Goal: Obtain resource: Download file/media

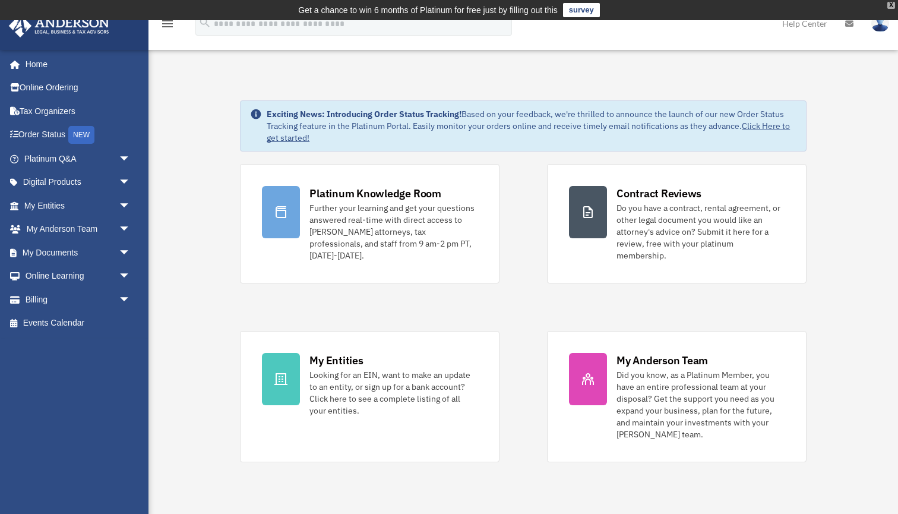
click at [892, 6] on div "X" at bounding box center [891, 5] width 8 height 7
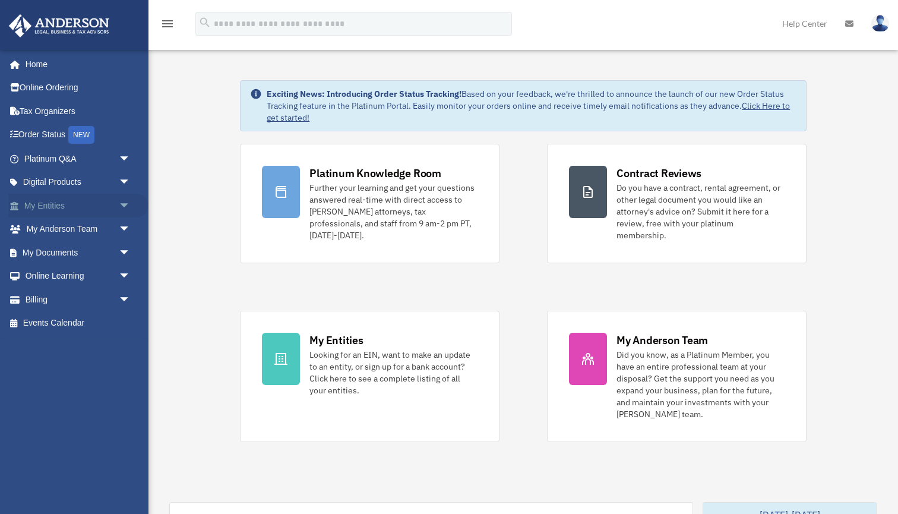
click at [123, 202] on span "arrow_drop_down" at bounding box center [131, 206] width 24 height 24
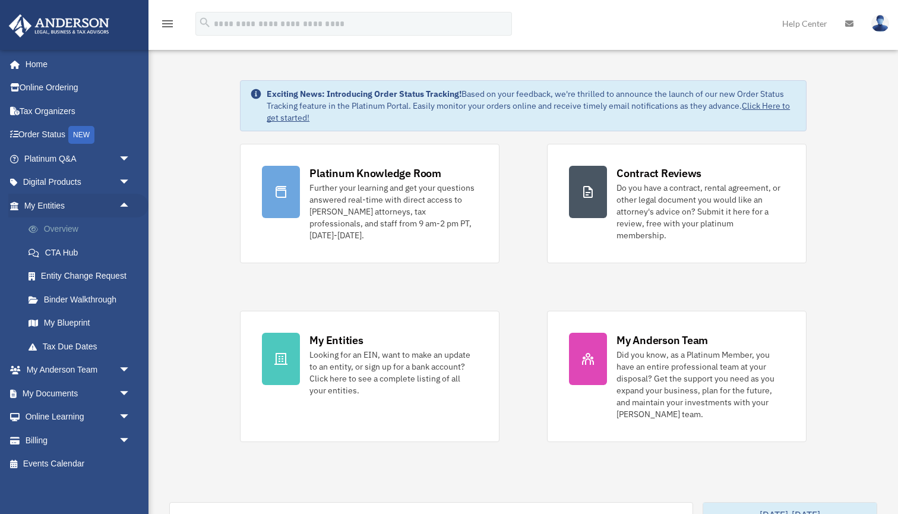
click at [53, 227] on link "Overview" at bounding box center [83, 229] width 132 height 24
click at [81, 225] on link "Overview" at bounding box center [83, 229] width 132 height 24
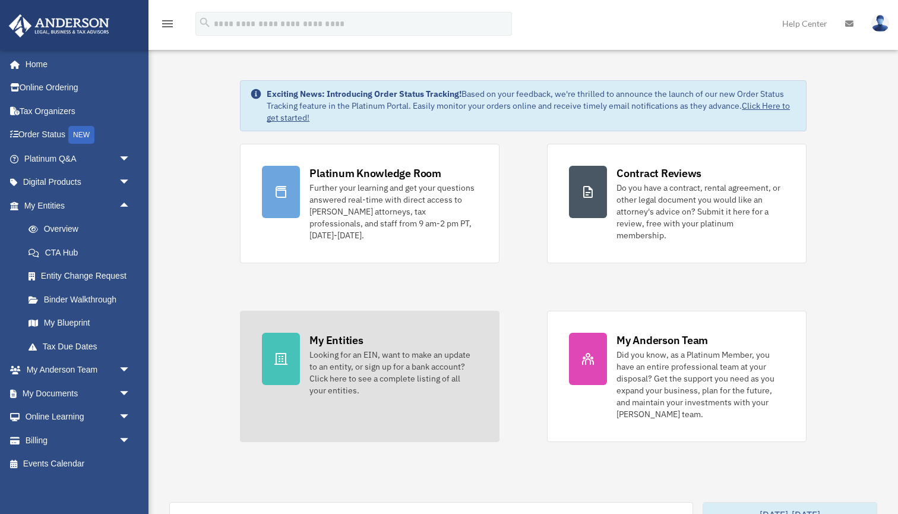
click at [327, 332] on div "My Entities" at bounding box center [335, 339] width 53 height 15
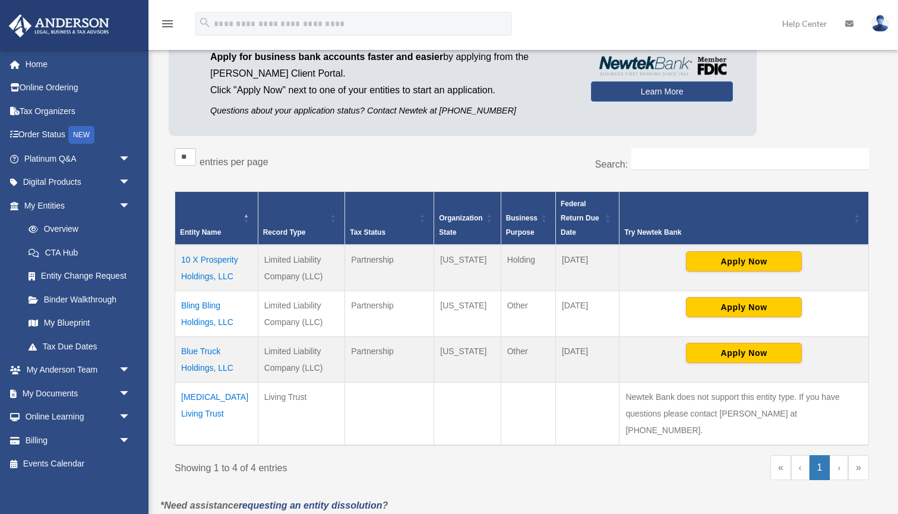
scroll to position [115, 0]
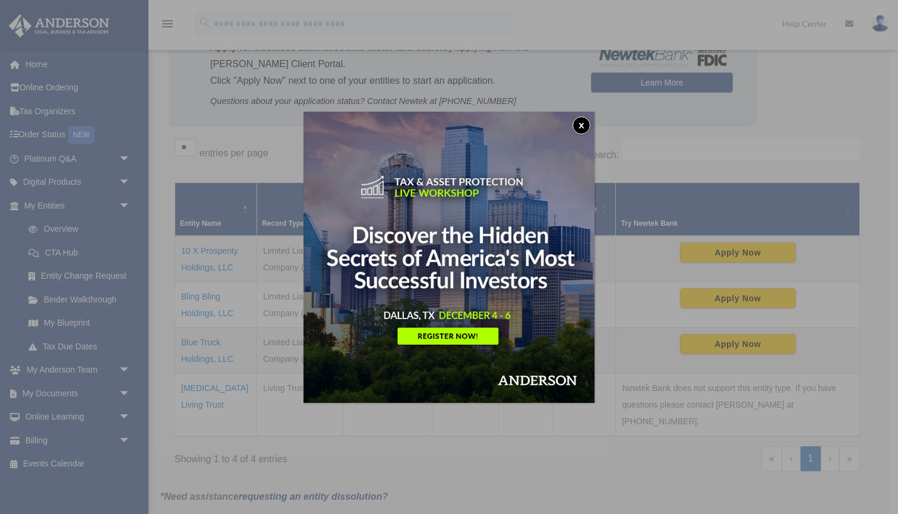
click at [581, 126] on button "x" at bounding box center [581, 125] width 18 height 18
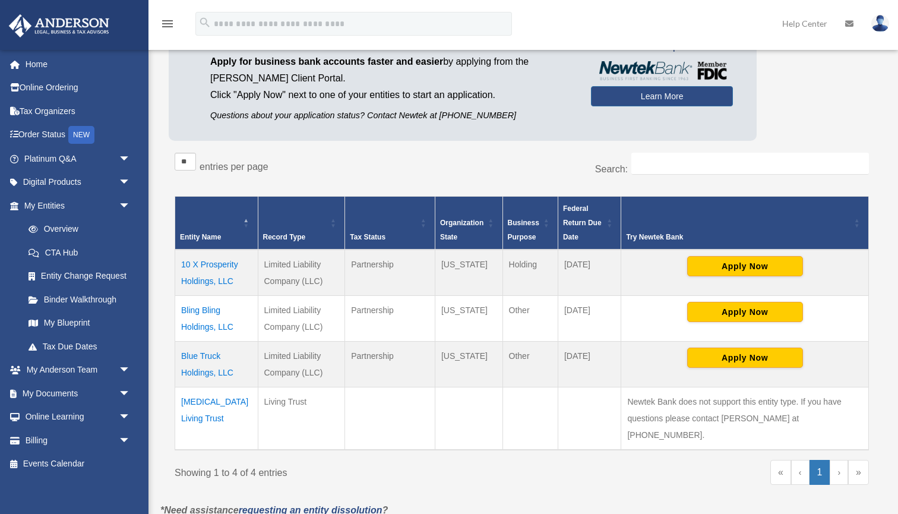
scroll to position [103, 0]
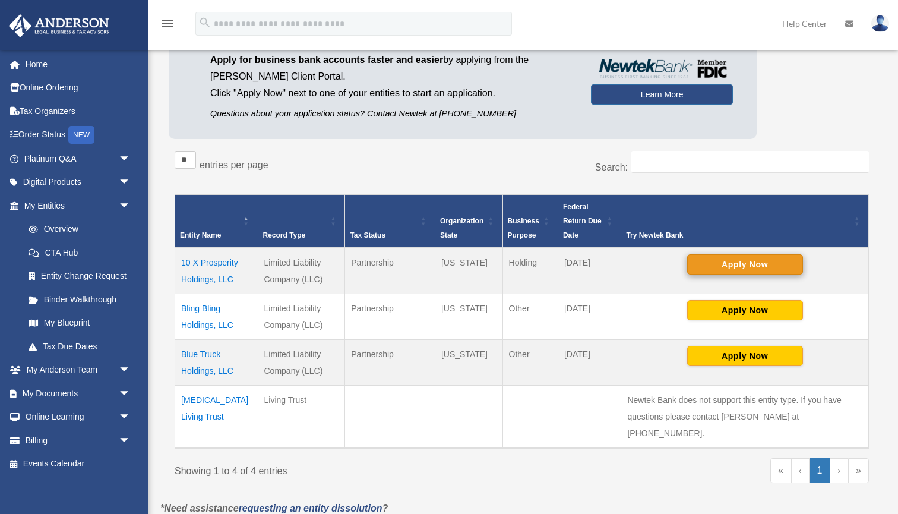
click at [751, 262] on button "Apply Now" at bounding box center [745, 264] width 116 height 20
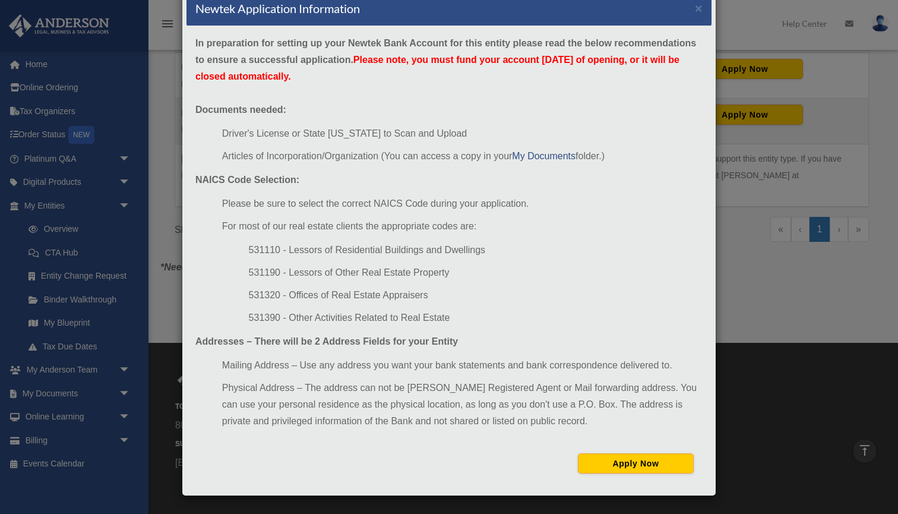
scroll to position [347, 0]
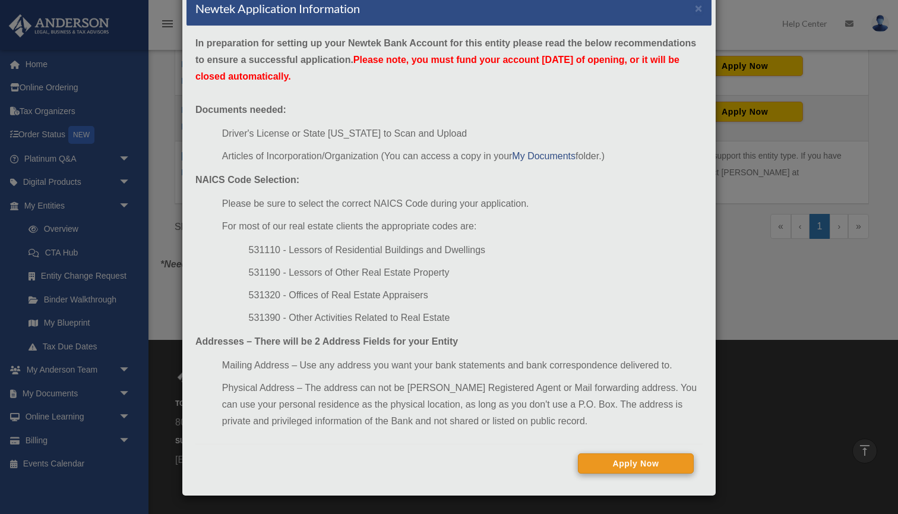
click at [644, 461] on button "Apply Now" at bounding box center [636, 463] width 116 height 20
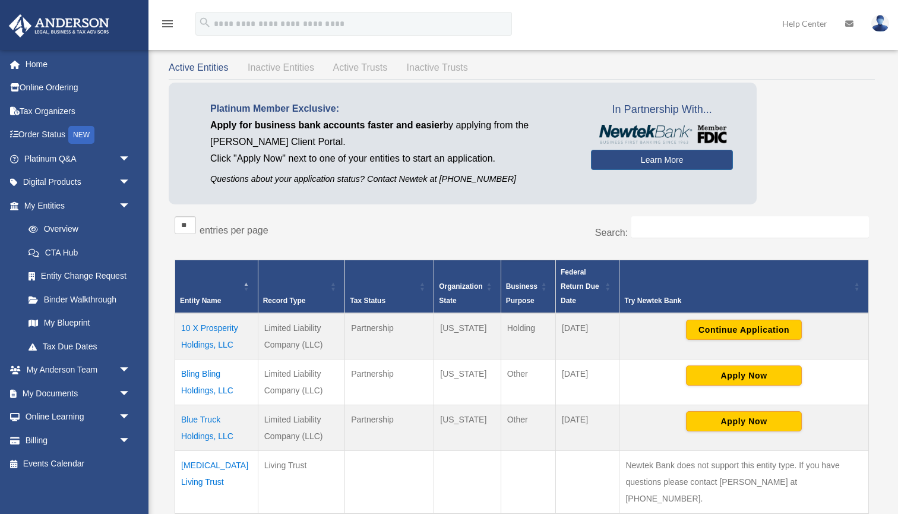
scroll to position [11, 0]
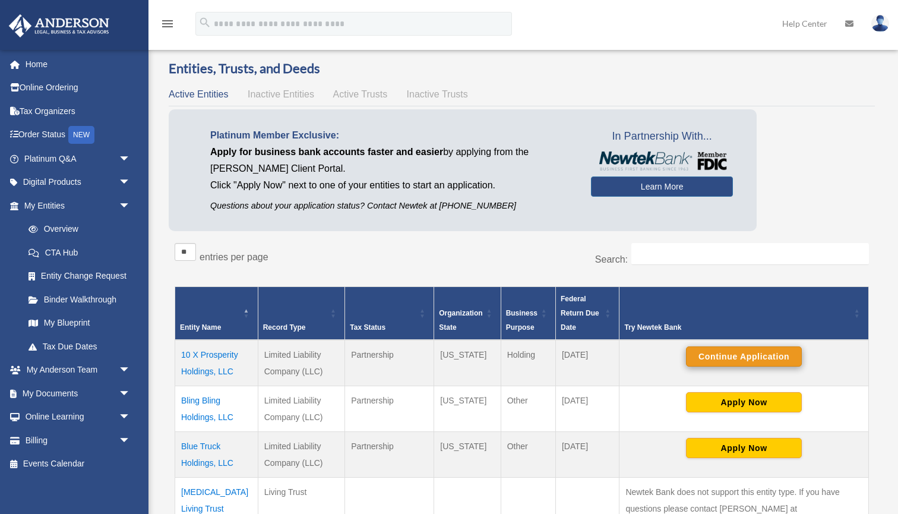
click at [743, 354] on button "Continue Application" at bounding box center [744, 356] width 116 height 20
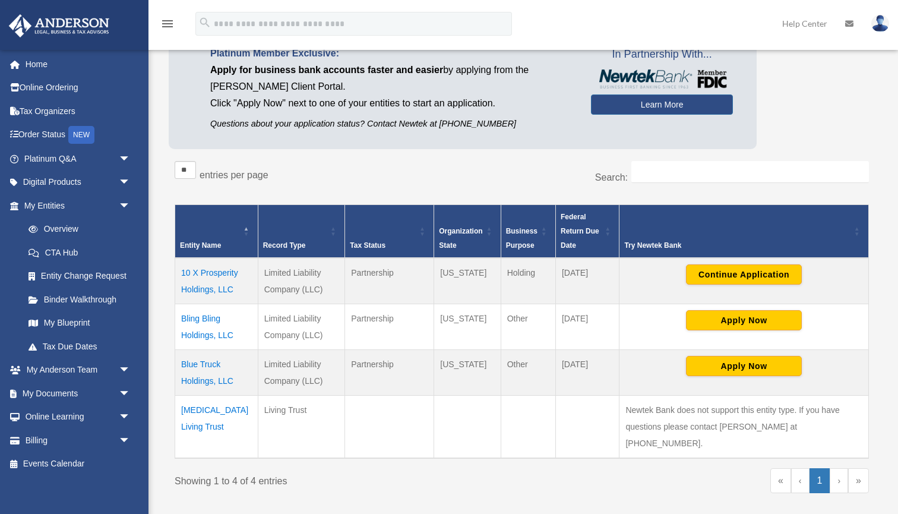
scroll to position [88, 0]
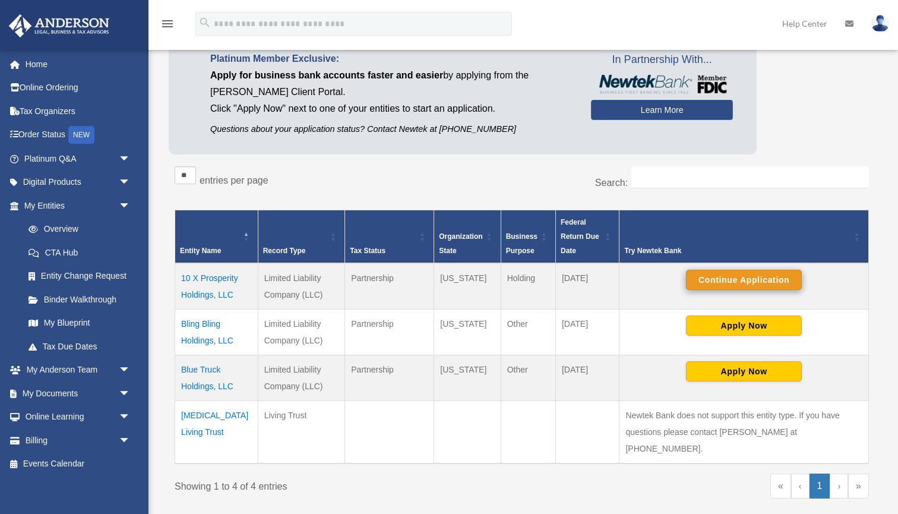
click at [744, 278] on button "Continue Application" at bounding box center [744, 280] width 116 height 20
drag, startPoint x: 819, startPoint y: 191, endPoint x: 889, endPoint y: 191, distance: 70.1
click at [889, 191] on div "Entities, Trusts, and Deeds Active Entities Inactive Entities Active Trusts Ina…" at bounding box center [521, 249] width 740 height 533
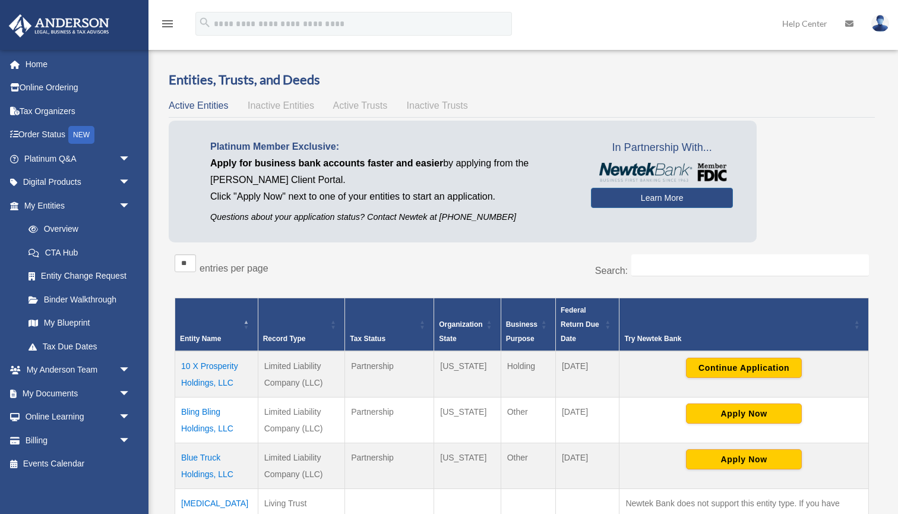
scroll to position [0, 0]
click at [740, 368] on button "Continue Application" at bounding box center [744, 367] width 116 height 20
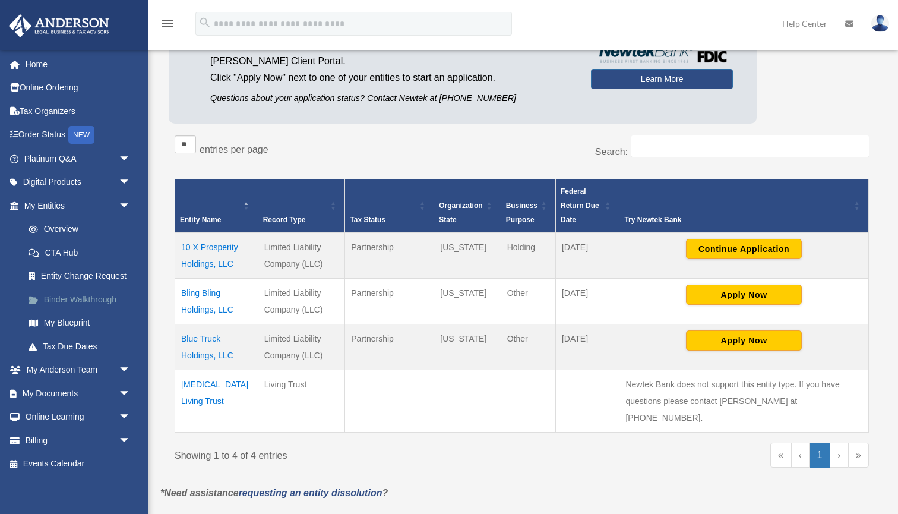
scroll to position [120, 0]
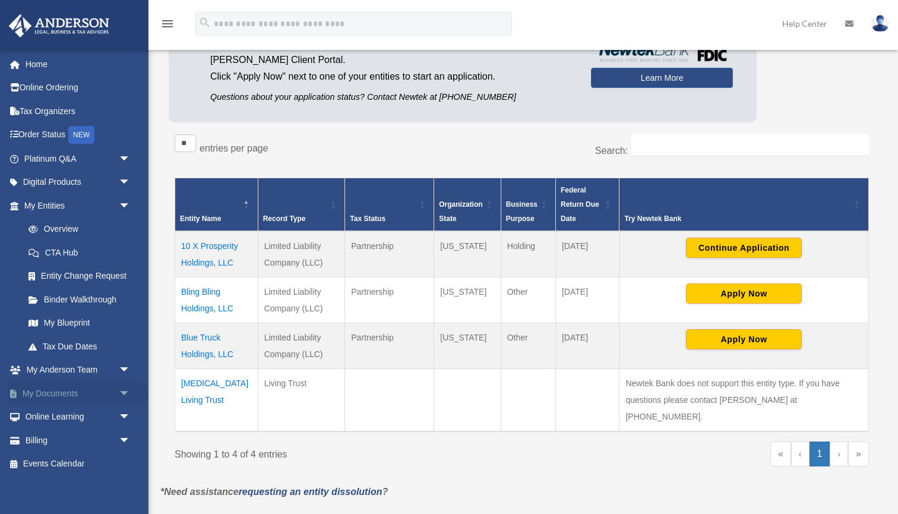
click at [124, 389] on span "arrow_drop_down" at bounding box center [131, 393] width 24 height 24
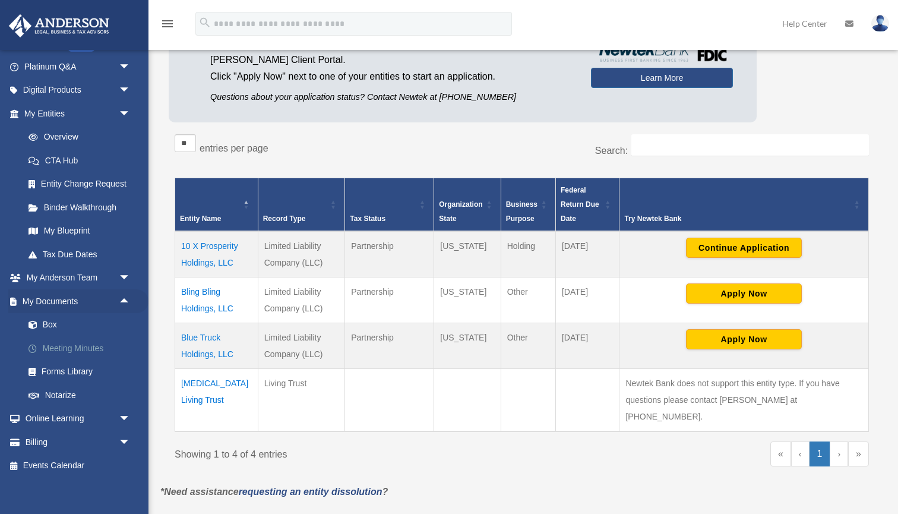
scroll to position [91, 0]
click at [67, 321] on link "Box" at bounding box center [83, 325] width 132 height 24
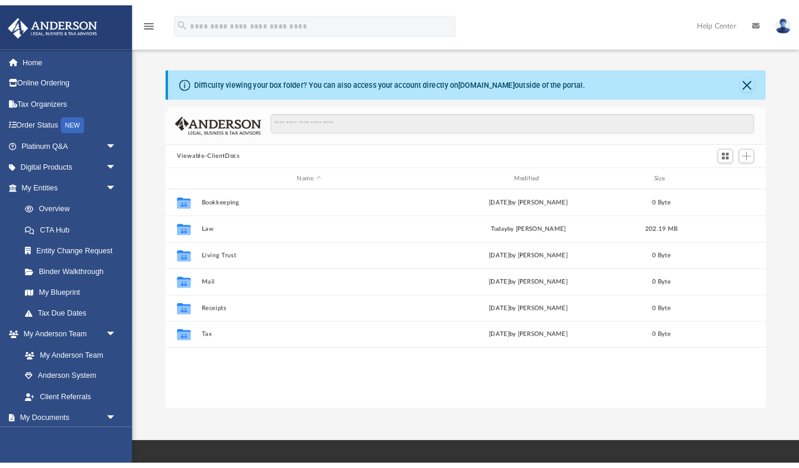
scroll to position [270, 674]
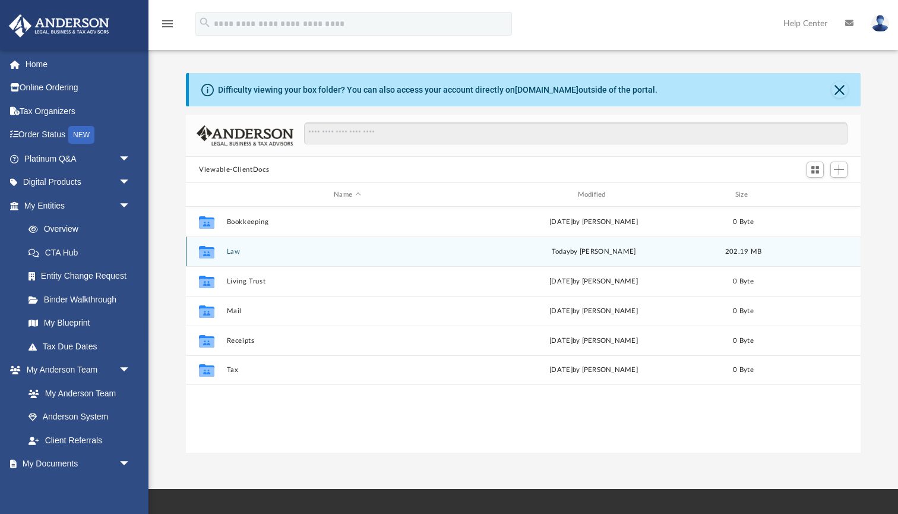
click at [235, 252] on button "Law" at bounding box center [347, 252] width 241 height 8
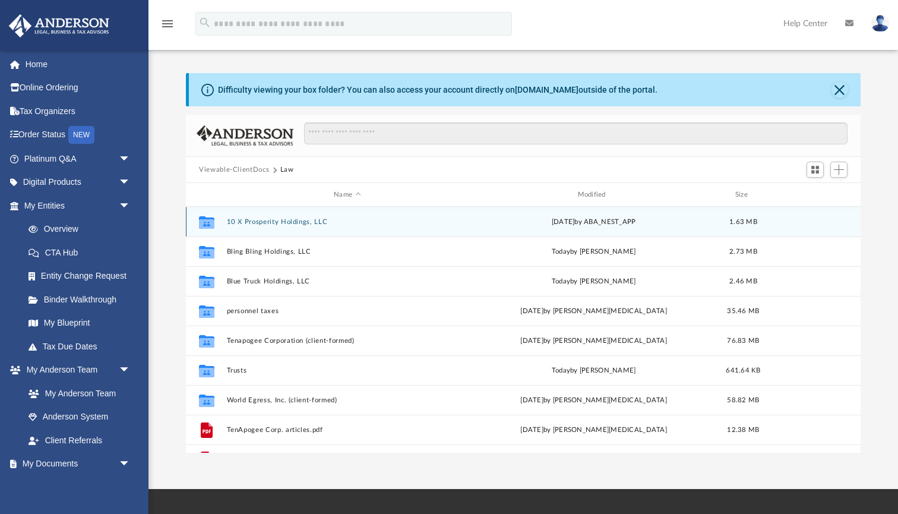
click at [269, 221] on button "10 X Prosperity Holdings, LLC" at bounding box center [347, 222] width 241 height 8
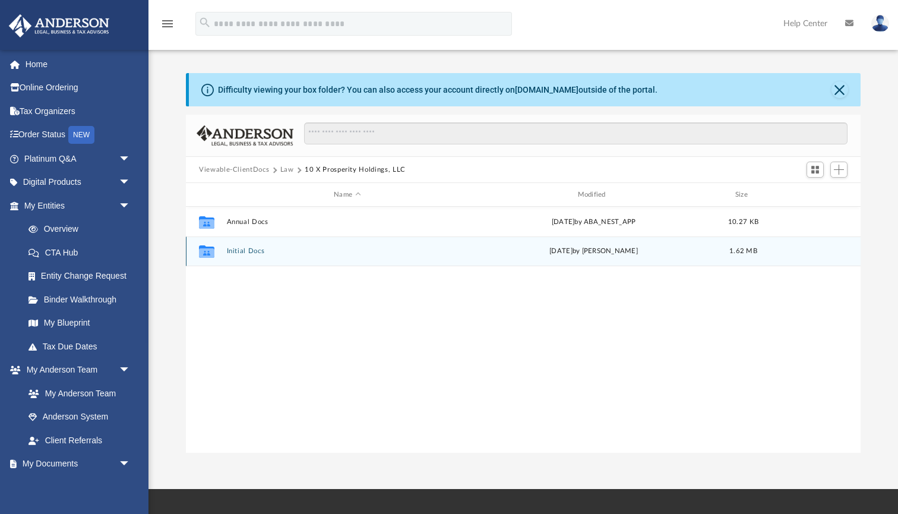
click at [252, 251] on button "Initial Docs" at bounding box center [347, 251] width 241 height 8
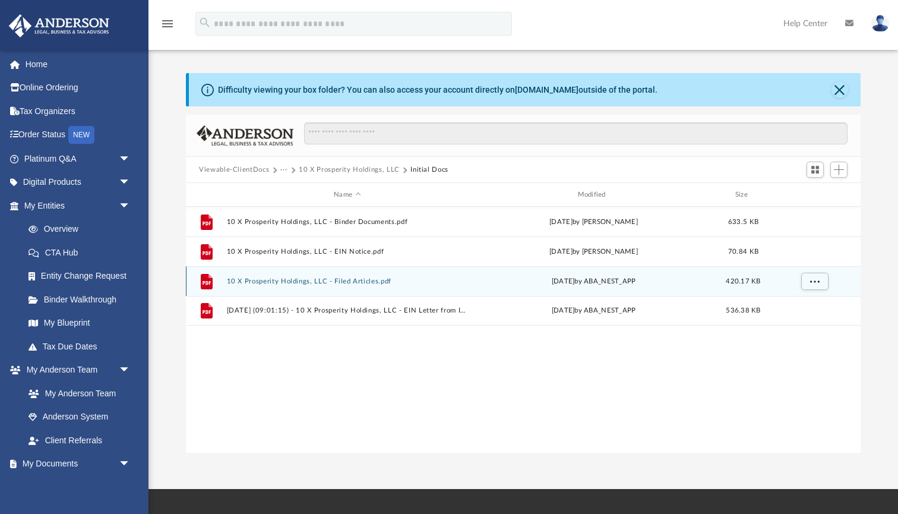
click at [364, 282] on button "10 X Prosperity Holdings, LLC - Filed Articles.pdf" at bounding box center [347, 281] width 241 height 8
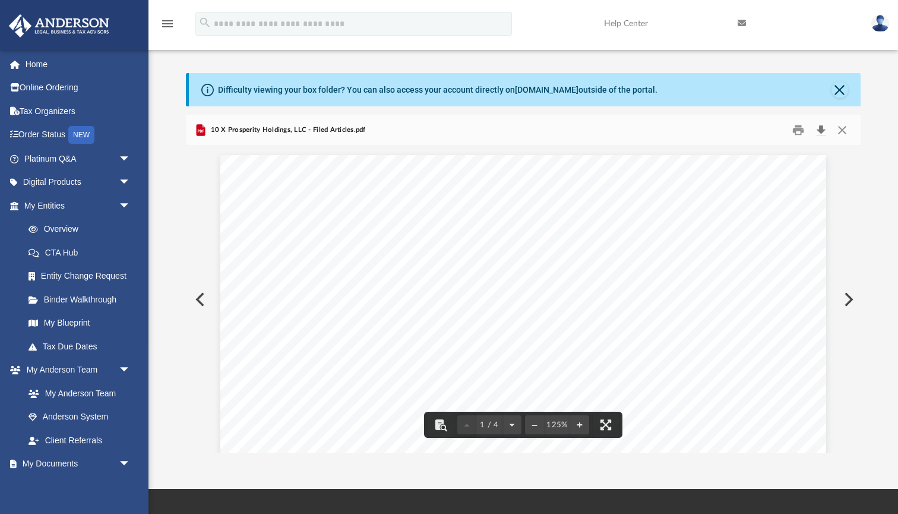
click at [822, 129] on button "Download" at bounding box center [820, 130] width 21 height 18
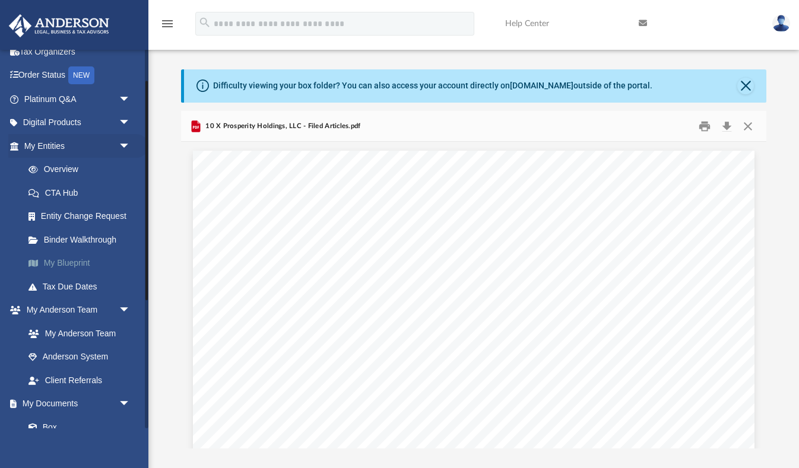
scroll to position [54, 0]
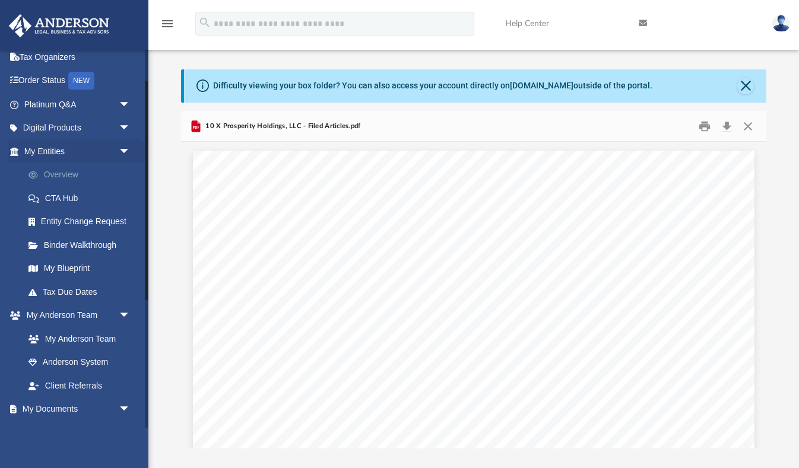
click at [58, 176] on link "Overview" at bounding box center [83, 175] width 132 height 24
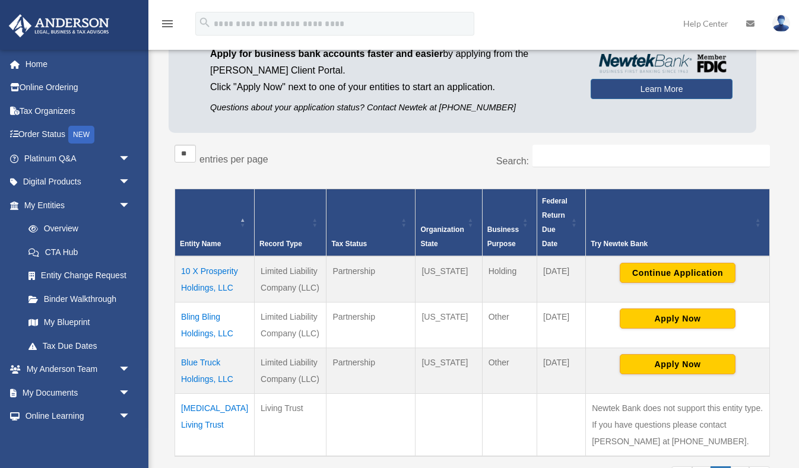
scroll to position [119, 0]
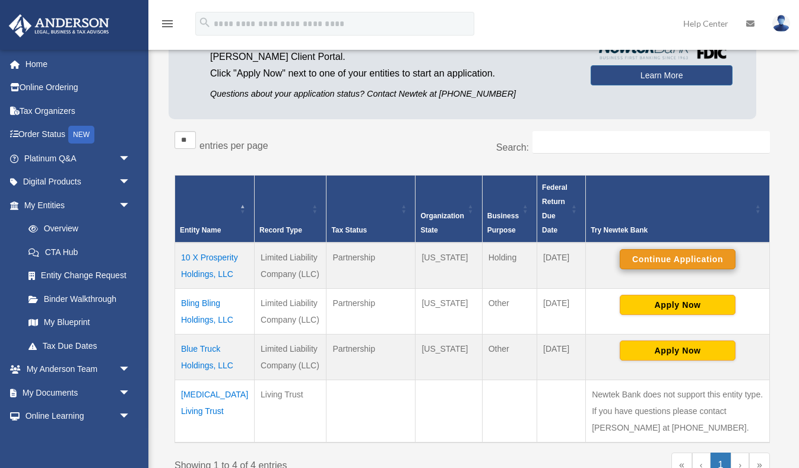
click at [683, 259] on button "Continue Application" at bounding box center [678, 259] width 116 height 20
